Goal: Find specific page/section: Find specific page/section

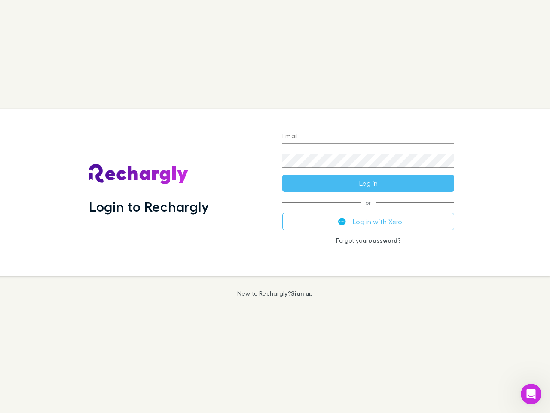
click at [275, 206] on div "Login to Rechargly" at bounding box center [179, 192] width 194 height 167
click at [369, 137] on input "Email" at bounding box center [369, 137] width 172 height 14
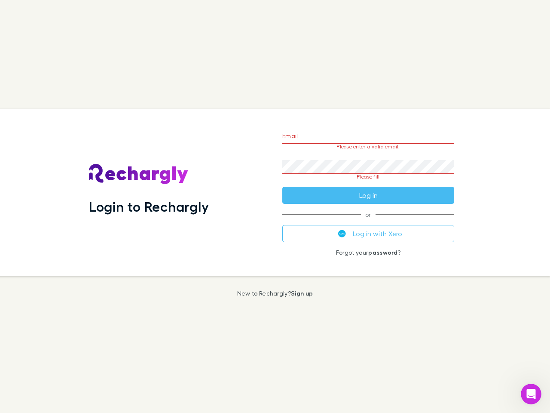
click at [369, 183] on form "Email Please enter a valid email. Password Please fill Log in" at bounding box center [369, 163] width 172 height 81
click at [369, 221] on div "Email Please enter a valid email. Password Please fill Log in or Log in with Xe…" at bounding box center [369, 192] width 186 height 167
click at [532, 394] on icon "Open Intercom Messenger" at bounding box center [532, 394] width 14 height 14
